Goal: Information Seeking & Learning: Learn about a topic

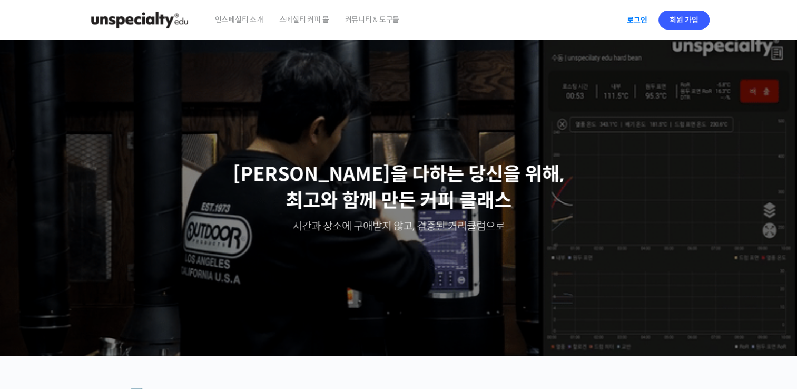
click at [625, 25] on link "로그인" at bounding box center [637, 20] width 33 height 24
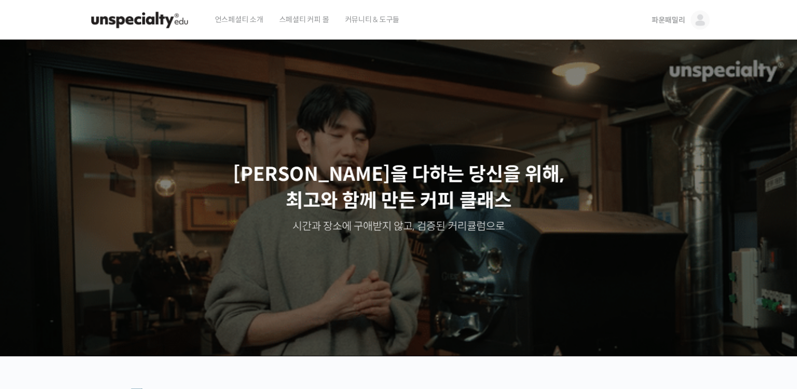
click at [658, 21] on span "파운패밀리" at bounding box center [669, 19] width 34 height 9
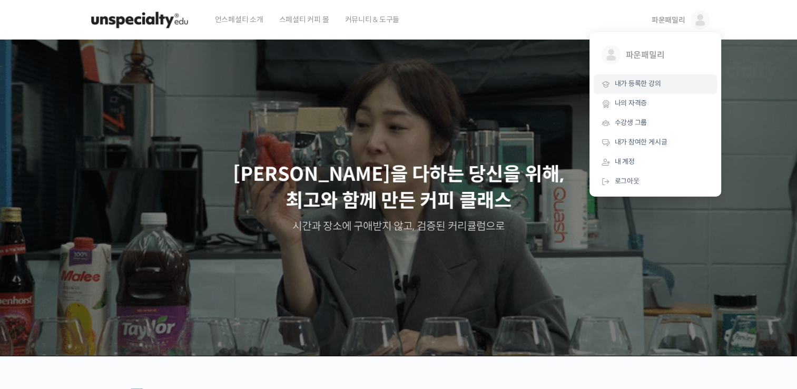
click at [650, 87] on span "내가 등록한 강의" at bounding box center [638, 83] width 46 height 9
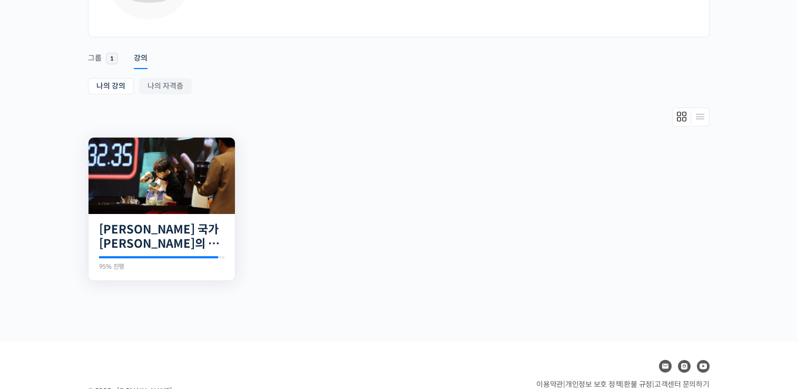
scroll to position [140, 0]
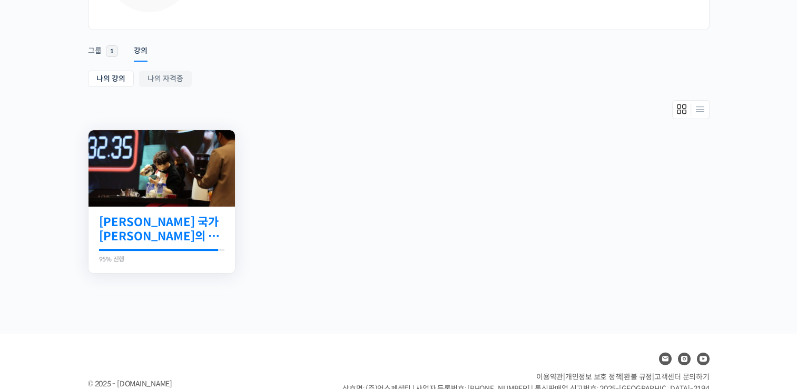
click at [182, 241] on link "[PERSON_NAME] 국가[PERSON_NAME]의 14년 노하우를 모두 담은 라떼아트 클래스" at bounding box center [161, 229] width 125 height 29
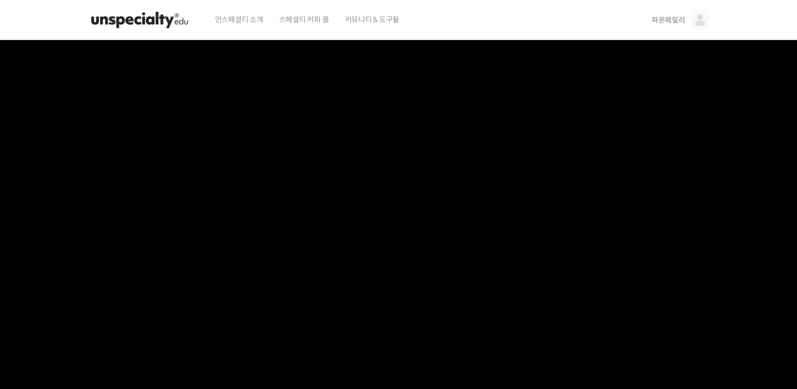
click at [575, 250] on video at bounding box center [399, 222] width 622 height 364
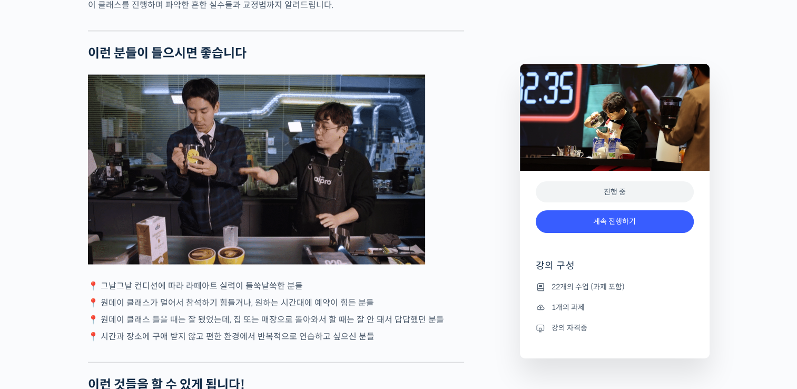
scroll to position [2108, 0]
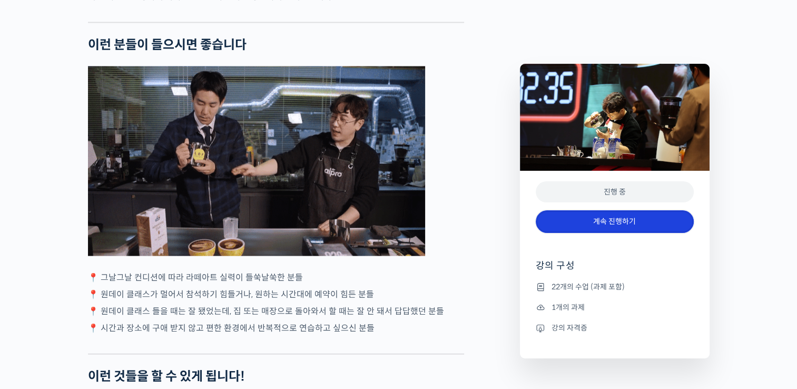
click at [593, 217] on link "계속 진행하기" at bounding box center [615, 221] width 158 height 23
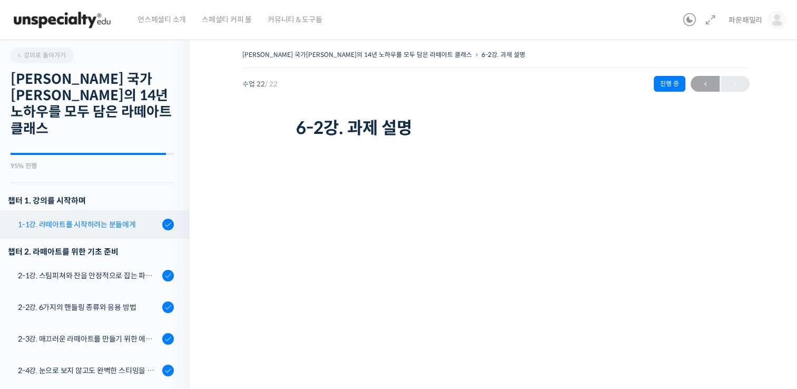
click at [121, 219] on div "1-1강. 라떼아트를 시작하려는 분들에게" at bounding box center [88, 225] width 141 height 12
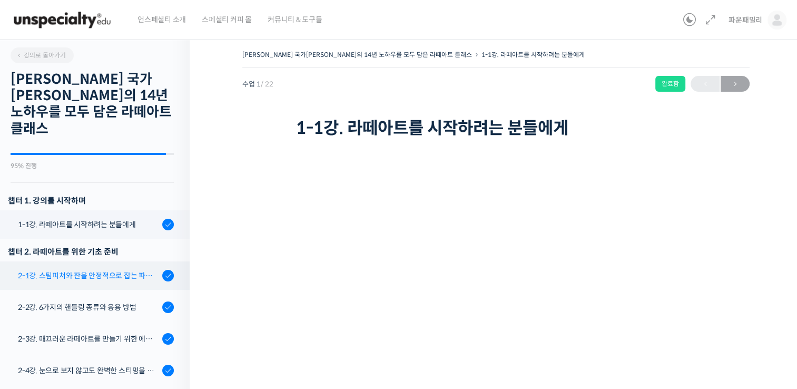
click at [107, 269] on link "2-1강. 스팀피쳐와 잔을 안정적으로 잡는 파지법 공식" at bounding box center [92, 275] width 195 height 28
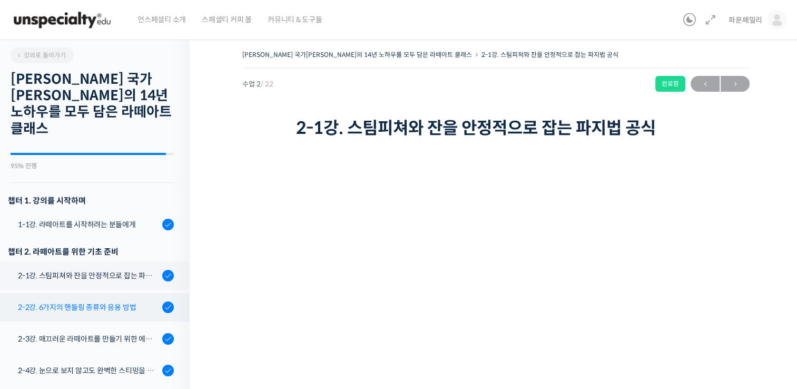
scroll to position [140, 0]
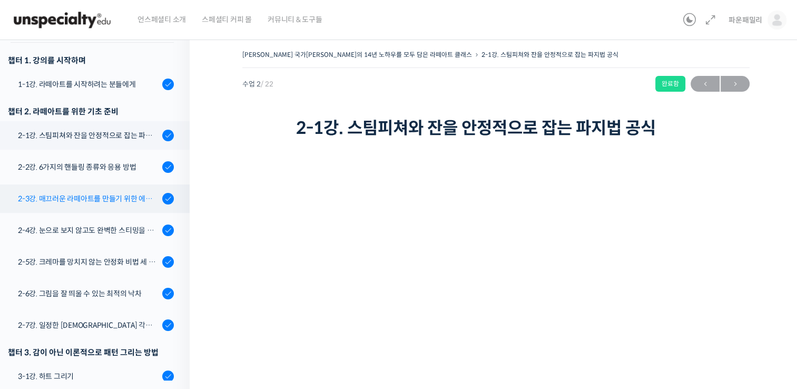
click at [85, 193] on div "2-3강. 매끄러운 라떼아트를 만들기 위한 에스프레소 추출 방법" at bounding box center [88, 199] width 141 height 12
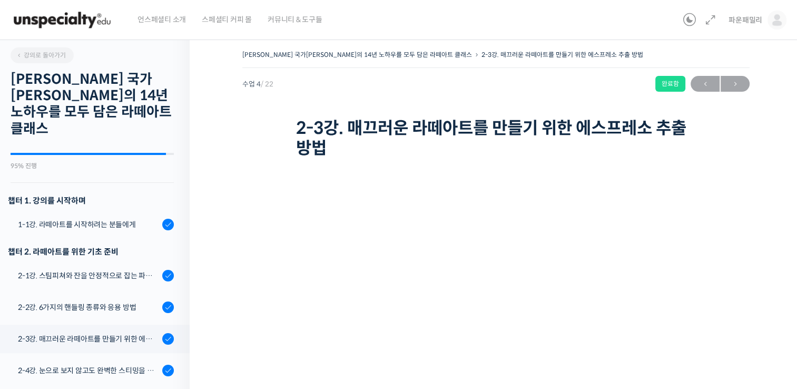
scroll to position [140, 0]
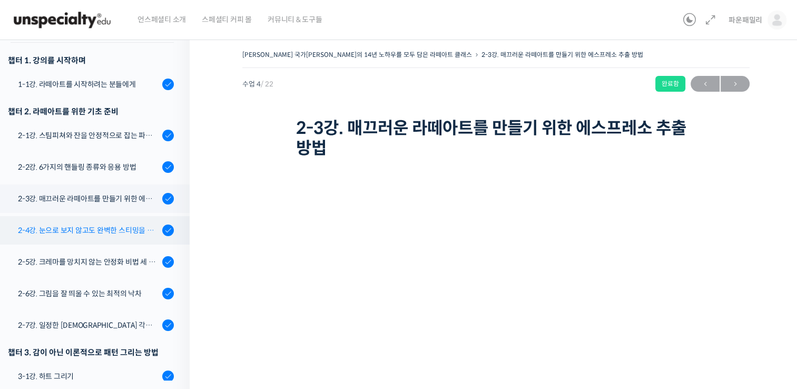
click at [107, 222] on link "2-4강. 눈으로 보지 않고도 완벽한 스티밍을 치는 노하우" at bounding box center [92, 230] width 195 height 28
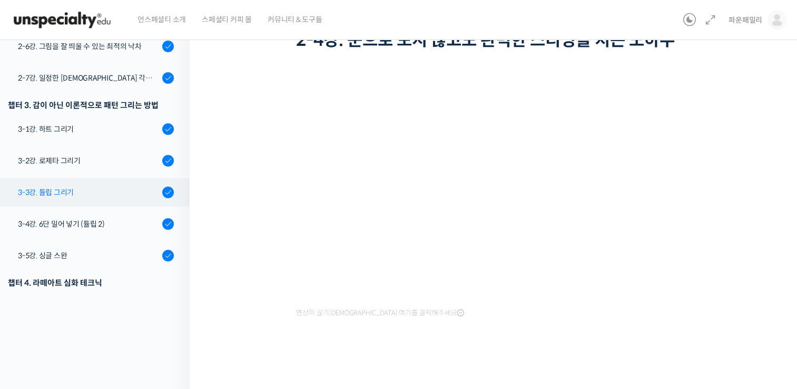
scroll to position [159, 0]
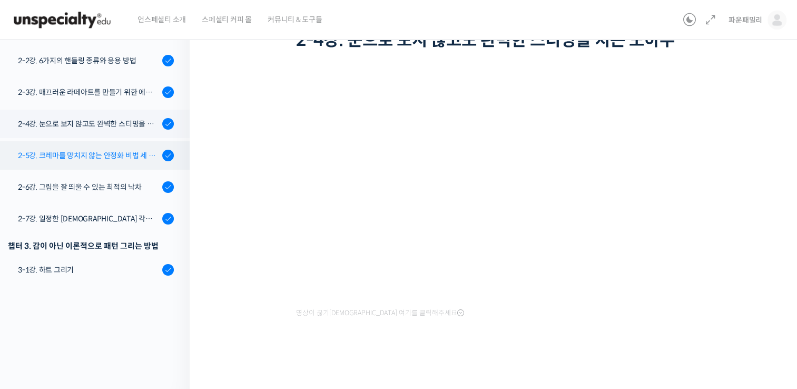
click at [92, 150] on div "2-5강. 크레마를 망치지 않는 안정화 비법 세 가지" at bounding box center [88, 156] width 141 height 12
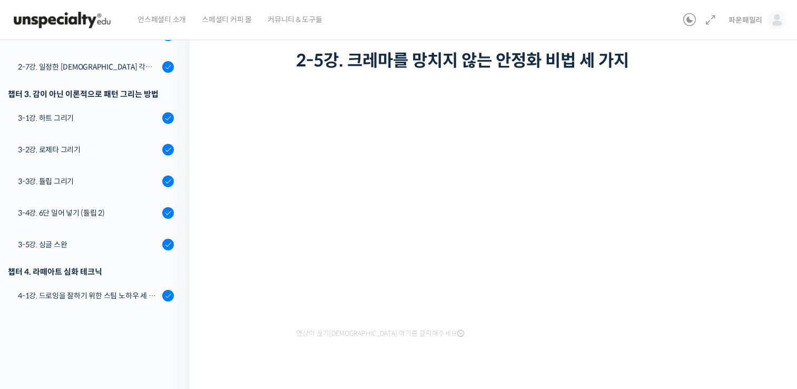
scroll to position [88, 0]
